Goal: Task Accomplishment & Management: Use online tool/utility

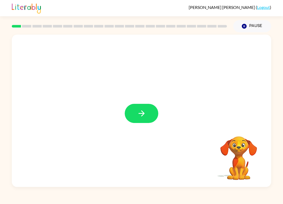
click at [144, 112] on icon "button" at bounding box center [141, 113] width 9 height 9
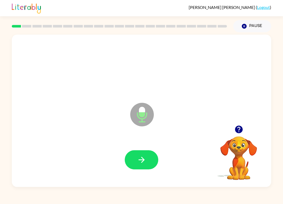
click at [155, 154] on button "button" at bounding box center [142, 159] width 34 height 19
click at [147, 158] on button "button" at bounding box center [142, 159] width 34 height 19
click at [149, 154] on button "button" at bounding box center [142, 159] width 34 height 19
click at [146, 154] on button "button" at bounding box center [142, 159] width 34 height 19
click at [147, 155] on button "button" at bounding box center [142, 159] width 34 height 19
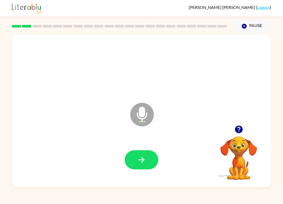
click at [239, 131] on icon "button" at bounding box center [239, 130] width 8 height 8
click at [144, 159] on icon "button" at bounding box center [141, 159] width 9 height 9
click at [147, 158] on button "button" at bounding box center [142, 159] width 34 height 19
click at [143, 168] on button "button" at bounding box center [142, 159] width 34 height 19
click at [145, 157] on icon "button" at bounding box center [141, 159] width 9 height 9
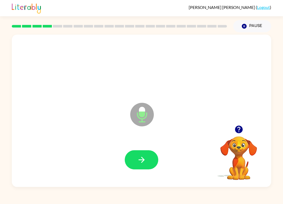
click at [144, 156] on icon "button" at bounding box center [141, 159] width 9 height 9
click at [148, 114] on icon at bounding box center [142, 115] width 24 height 24
click at [145, 160] on icon "button" at bounding box center [141, 159] width 9 height 9
click at [143, 159] on icon "button" at bounding box center [141, 160] width 6 height 6
click at [239, 151] on video "Your browser must support playing .mp4 files to use Literably. Please try using…" at bounding box center [239, 154] width 52 height 52
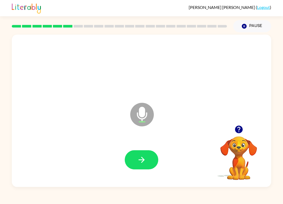
click at [241, 129] on icon "button" at bounding box center [239, 130] width 8 height 8
click at [144, 165] on button "button" at bounding box center [142, 159] width 34 height 19
click at [145, 160] on icon "button" at bounding box center [141, 159] width 9 height 9
click at [138, 166] on button "button" at bounding box center [142, 159] width 34 height 19
click at [147, 160] on button "button" at bounding box center [142, 159] width 34 height 19
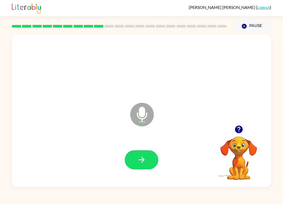
click at [144, 155] on icon "button" at bounding box center [141, 159] width 9 height 9
click at [140, 160] on icon "button" at bounding box center [141, 160] width 6 height 6
click at [142, 164] on icon "button" at bounding box center [141, 159] width 9 height 9
click at [142, 161] on icon "button" at bounding box center [141, 159] width 9 height 9
click at [232, 129] on button "button" at bounding box center [238, 129] width 13 height 13
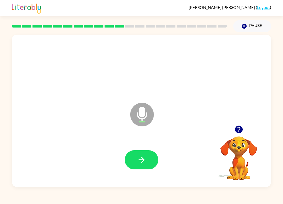
click at [145, 159] on icon "button" at bounding box center [141, 159] width 9 height 9
click at [148, 153] on button "button" at bounding box center [142, 159] width 34 height 19
click at [152, 165] on button "button" at bounding box center [142, 159] width 34 height 19
click at [146, 160] on button "button" at bounding box center [142, 159] width 34 height 19
click at [144, 157] on icon "button" at bounding box center [141, 159] width 9 height 9
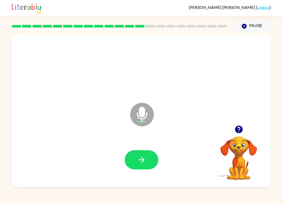
click at [144, 158] on icon "button" at bounding box center [141, 159] width 9 height 9
click at [147, 161] on button "button" at bounding box center [142, 159] width 34 height 19
click at [144, 159] on icon "button" at bounding box center [141, 159] width 9 height 9
click at [148, 155] on button "button" at bounding box center [142, 159] width 34 height 19
click at [146, 159] on icon "button" at bounding box center [141, 159] width 9 height 9
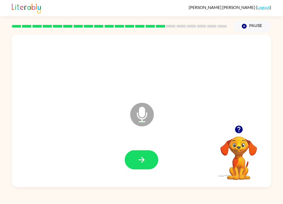
click at [142, 153] on button "button" at bounding box center [142, 159] width 34 height 19
click at [147, 161] on button "button" at bounding box center [142, 159] width 34 height 19
click at [134, 157] on button "button" at bounding box center [142, 159] width 34 height 19
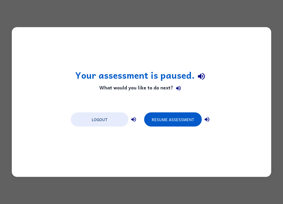
click at [208, 119] on icon "button" at bounding box center [207, 119] width 6 height 6
click at [134, 118] on icon "button" at bounding box center [134, 119] width 6 height 6
click at [174, 116] on button "Resume Assessment" at bounding box center [173, 119] width 58 height 14
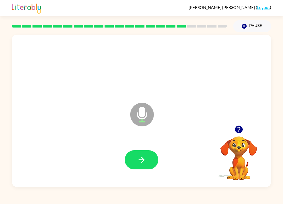
click at [142, 158] on icon "button" at bounding box center [141, 159] width 9 height 9
click at [142, 159] on icon "button" at bounding box center [141, 160] width 6 height 6
click at [149, 164] on button "button" at bounding box center [142, 159] width 34 height 19
click at [147, 156] on button "button" at bounding box center [142, 159] width 34 height 19
click at [147, 152] on button "button" at bounding box center [142, 159] width 34 height 19
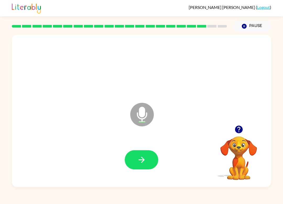
click at [146, 158] on icon "button" at bounding box center [141, 159] width 9 height 9
click at [142, 154] on button "button" at bounding box center [142, 159] width 34 height 19
click at [148, 158] on button "button" at bounding box center [142, 159] width 34 height 19
click at [235, 133] on icon "button" at bounding box center [238, 129] width 9 height 9
click at [144, 163] on icon "button" at bounding box center [141, 159] width 9 height 9
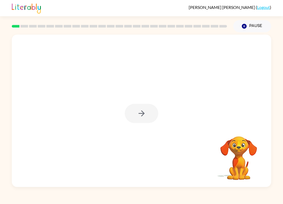
click at [144, 120] on div at bounding box center [142, 113] width 34 height 19
click at [146, 104] on div at bounding box center [142, 113] width 34 height 19
click at [150, 112] on button "button" at bounding box center [142, 113] width 34 height 19
click at [150, 112] on div at bounding box center [141, 111] width 259 height 152
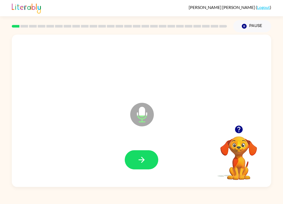
click at [146, 162] on icon "button" at bounding box center [141, 159] width 9 height 9
click at [147, 156] on button "button" at bounding box center [142, 159] width 34 height 19
click at [147, 160] on button "button" at bounding box center [142, 159] width 34 height 19
click at [153, 157] on button "button" at bounding box center [142, 159] width 34 height 19
click at [149, 160] on button "button" at bounding box center [142, 159] width 34 height 19
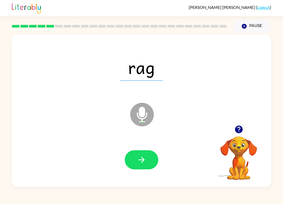
click at [137, 153] on button "button" at bounding box center [142, 159] width 34 height 19
click at [145, 159] on icon "button" at bounding box center [141, 159] width 9 height 9
click at [142, 159] on icon "button" at bounding box center [141, 159] width 9 height 9
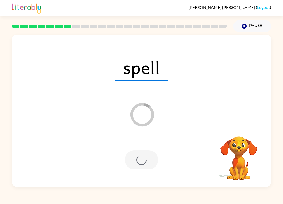
click at [245, 20] on button "Pause Pause" at bounding box center [252, 26] width 38 height 12
click at [251, 25] on button "Pause Pause" at bounding box center [252, 26] width 38 height 12
click at [256, 29] on button "Pause Pause" at bounding box center [252, 26] width 38 height 12
click at [260, 23] on button "Pause Pause" at bounding box center [252, 26] width 38 height 12
click at [253, 22] on button "Pause Pause" at bounding box center [252, 26] width 38 height 12
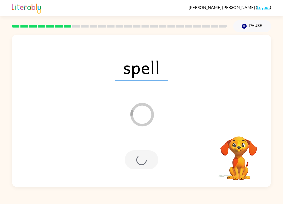
click at [253, 22] on button "Pause Pause" at bounding box center [252, 26] width 38 height 12
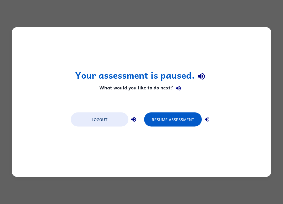
click at [182, 123] on button "Resume Assessment" at bounding box center [173, 119] width 58 height 14
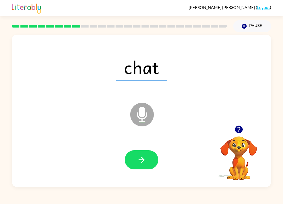
click at [139, 148] on div at bounding box center [141, 160] width 249 height 44
click at [154, 151] on div at bounding box center [142, 159] width 34 height 19
click at [154, 150] on div at bounding box center [142, 159] width 34 height 19
click at [144, 164] on icon "button" at bounding box center [141, 159] width 9 height 9
click at [155, 159] on button "button" at bounding box center [142, 159] width 34 height 19
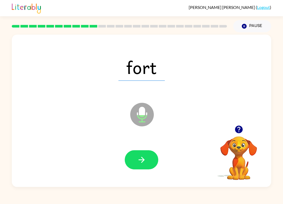
click at [140, 151] on button "button" at bounding box center [142, 159] width 34 height 19
click at [222, 141] on video "Your browser must support playing .mp4 files to use Literably. Please try using…" at bounding box center [239, 154] width 52 height 52
click at [151, 157] on button "button" at bounding box center [142, 159] width 34 height 19
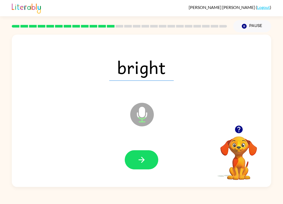
click at [140, 157] on icon "button" at bounding box center [141, 159] width 9 height 9
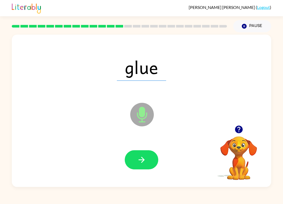
click at [147, 160] on button "button" at bounding box center [142, 159] width 34 height 19
click at [143, 155] on button "button" at bounding box center [142, 159] width 34 height 19
click at [154, 151] on div at bounding box center [142, 159] width 34 height 19
click at [154, 159] on button "button" at bounding box center [142, 159] width 34 height 19
click at [144, 160] on icon "button" at bounding box center [141, 160] width 6 height 6
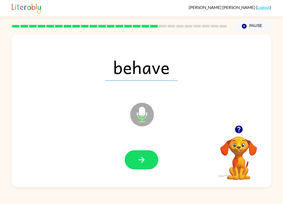
click at [148, 163] on button "button" at bounding box center [142, 159] width 34 height 19
click at [146, 157] on button "button" at bounding box center [142, 159] width 34 height 19
click at [147, 160] on button "button" at bounding box center [142, 159] width 34 height 19
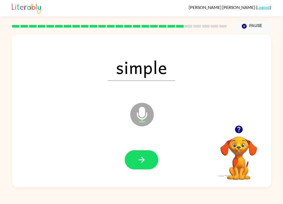
click at [149, 158] on button "button" at bounding box center [142, 159] width 34 height 19
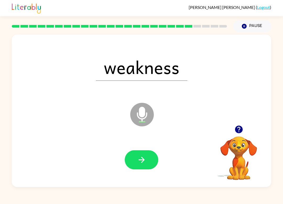
click at [139, 157] on icon "button" at bounding box center [141, 159] width 9 height 9
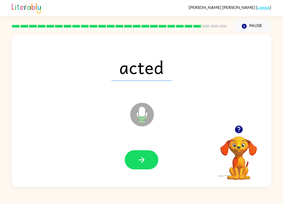
click at [147, 156] on button "button" at bounding box center [142, 159] width 34 height 19
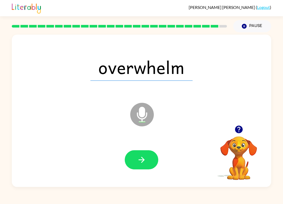
click at [149, 162] on button "button" at bounding box center [142, 159] width 34 height 19
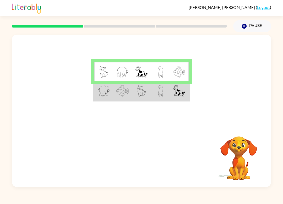
click at [172, 91] on td at bounding box center [179, 91] width 19 height 20
click at [159, 92] on img at bounding box center [161, 90] width 6 height 11
click at [144, 92] on img at bounding box center [141, 90] width 9 height 11
click at [145, 91] on img at bounding box center [141, 90] width 9 height 11
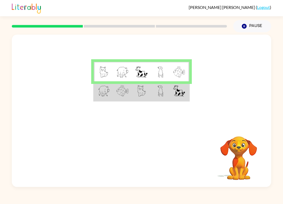
click at [152, 92] on td at bounding box center [160, 91] width 19 height 20
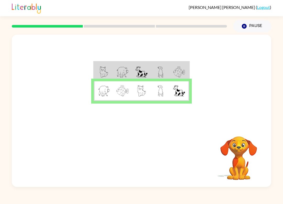
click at [137, 90] on td at bounding box center [141, 91] width 19 height 20
click at [155, 64] on td at bounding box center [160, 72] width 19 height 20
click at [157, 72] on td at bounding box center [160, 72] width 19 height 20
click at [142, 72] on img at bounding box center [142, 71] width 12 height 11
click at [151, 70] on td at bounding box center [141, 72] width 19 height 20
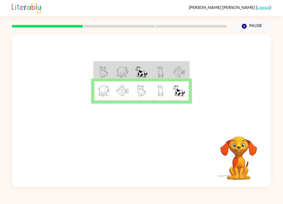
click at [144, 71] on img at bounding box center [142, 71] width 12 height 11
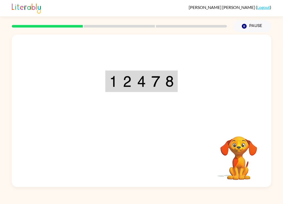
click at [147, 157] on div "Your browser must support playing .mp4 files to use Literably. Please try using…" at bounding box center [141, 111] width 259 height 152
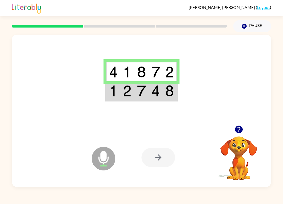
click at [158, 98] on td at bounding box center [156, 91] width 14 height 20
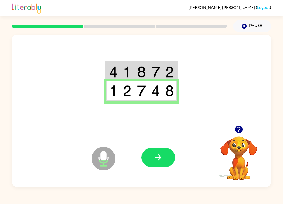
click at [158, 152] on button "button" at bounding box center [159, 157] width 34 height 19
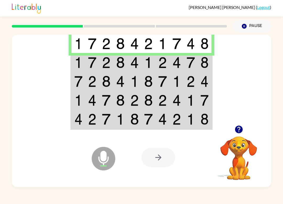
click at [178, 69] on td at bounding box center [177, 62] width 14 height 19
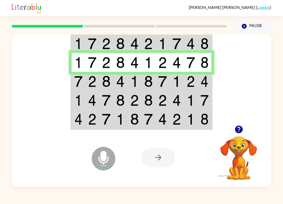
click at [139, 82] on td at bounding box center [134, 81] width 14 height 19
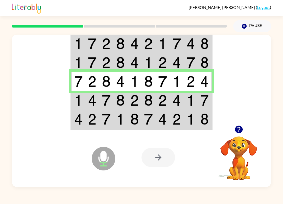
click at [184, 99] on td at bounding box center [191, 100] width 14 height 19
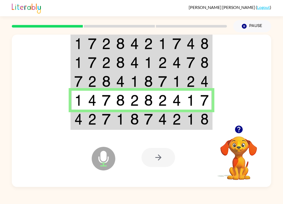
click at [199, 124] on td at bounding box center [205, 120] width 14 height 20
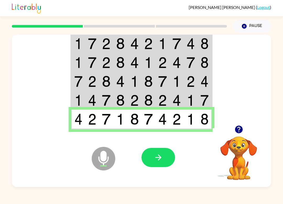
click at [158, 159] on icon "button" at bounding box center [158, 157] width 9 height 9
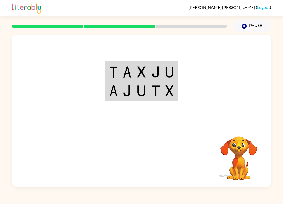
click at [253, 23] on button "Pause Pause" at bounding box center [252, 26] width 38 height 12
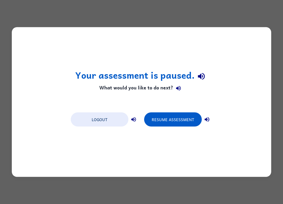
click at [185, 118] on button "Resume Assessment" at bounding box center [173, 119] width 58 height 14
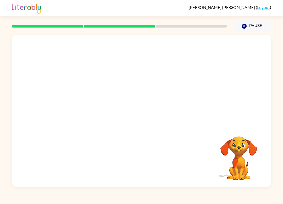
click at [240, 148] on video "Your browser must support playing .mp4 files to use Literably. Please try using…" at bounding box center [239, 154] width 52 height 52
click at [256, 26] on button "Pause Pause" at bounding box center [252, 26] width 38 height 12
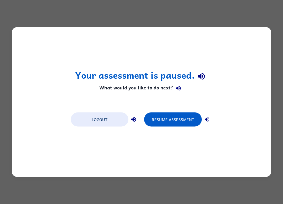
click at [254, 25] on div "Your assessment is paused. What would you like to do next? Logout Resume Assess…" at bounding box center [141, 102] width 283 height 204
click at [187, 117] on button "Resume Assessment" at bounding box center [173, 119] width 58 height 14
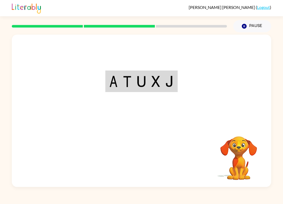
click at [234, 153] on video "Your browser must support playing .mp4 files to use Literably. Please try using…" at bounding box center [239, 154] width 52 height 52
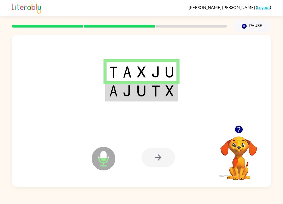
click at [167, 90] on img at bounding box center [169, 90] width 8 height 11
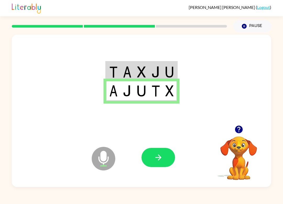
click at [164, 154] on button "button" at bounding box center [159, 157] width 34 height 19
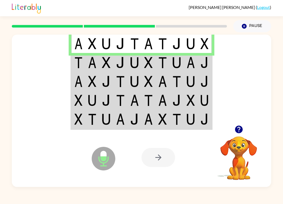
click at [178, 69] on td at bounding box center [177, 62] width 14 height 19
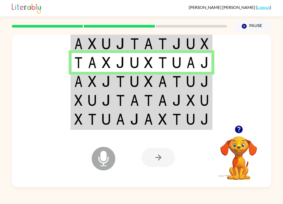
click at [140, 78] on td at bounding box center [134, 81] width 14 height 19
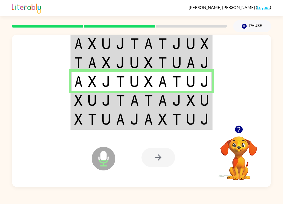
click at [185, 88] on td at bounding box center [191, 81] width 14 height 19
click at [181, 102] on td at bounding box center [177, 100] width 14 height 19
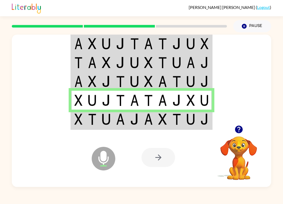
click at [211, 121] on td at bounding box center [205, 120] width 14 height 20
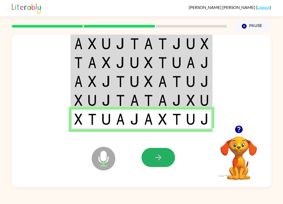
click at [161, 150] on button "button" at bounding box center [159, 157] width 34 height 19
